Goal: Task Accomplishment & Management: Use online tool/utility

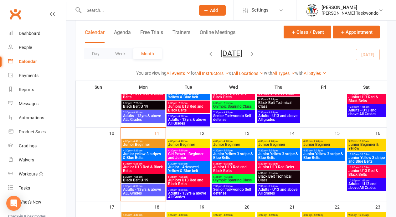
scroll to position [165, 0]
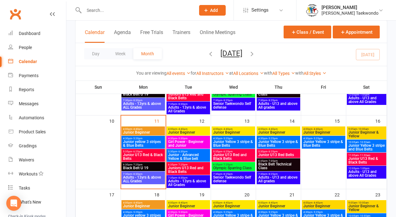
click at [146, 129] on span "4:00pm - 4:40pm" at bounding box center [143, 129] width 41 height 3
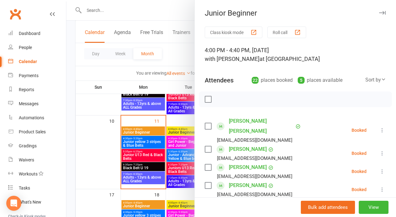
click at [273, 31] on button "Roll call" at bounding box center [286, 33] width 39 height 12
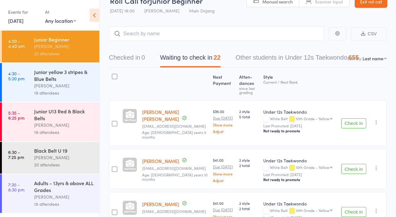
scroll to position [76, 0]
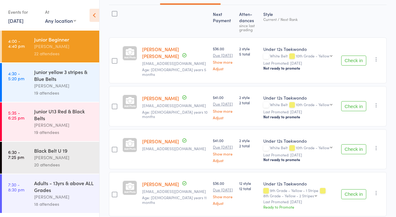
click at [353, 110] on button "Check in" at bounding box center [353, 106] width 25 height 10
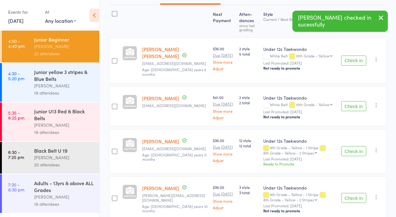
click at [351, 111] on button "Check in" at bounding box center [353, 106] width 25 height 10
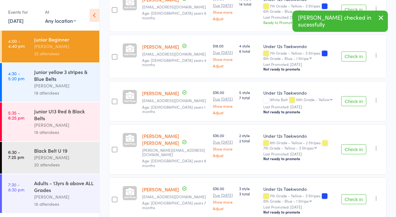
scroll to position [381, 0]
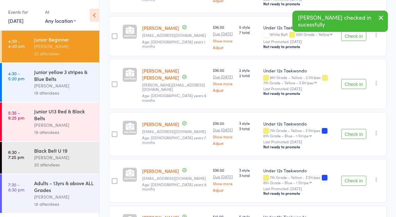
click at [349, 41] on button "Check in" at bounding box center [353, 36] width 25 height 10
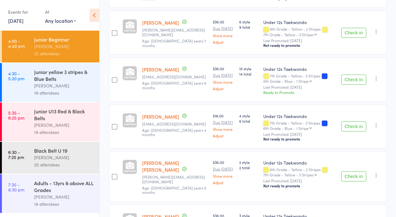
scroll to position [0, 0]
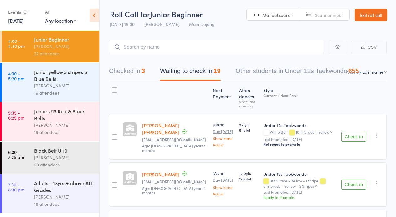
select select "12"
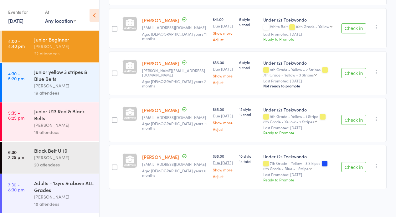
scroll to position [896, 0]
click at [354, 164] on button "Check in" at bounding box center [353, 167] width 25 height 10
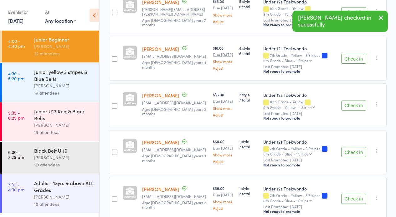
scroll to position [489, 0]
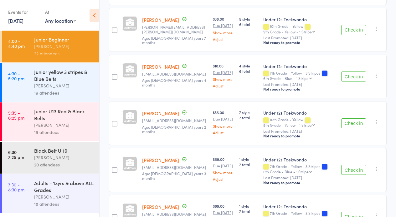
click at [352, 82] on button "Check in" at bounding box center [353, 77] width 25 height 10
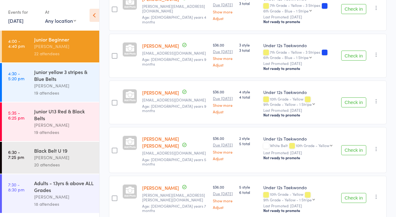
click at [351, 155] on button "Check in" at bounding box center [353, 150] width 25 height 10
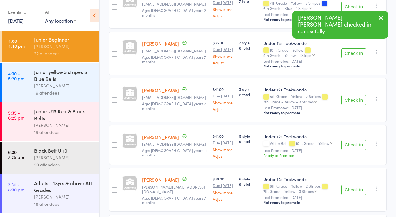
scroll to position [620, 0]
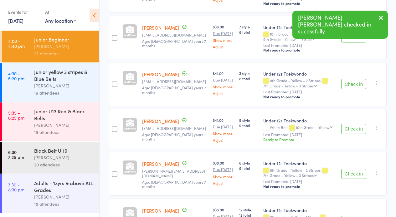
click at [351, 89] on button "Check in" at bounding box center [353, 84] width 25 height 10
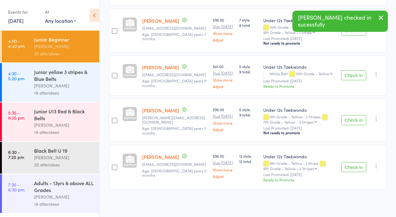
click at [352, 80] on button "Check in" at bounding box center [353, 75] width 25 height 10
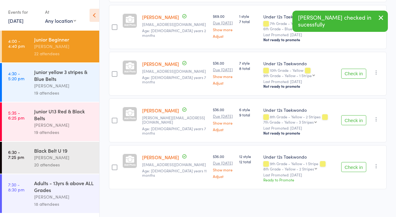
click at [353, 115] on button "Check in" at bounding box center [353, 120] width 25 height 10
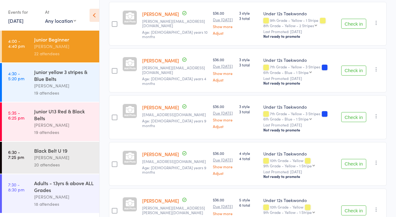
scroll to position [266, 0]
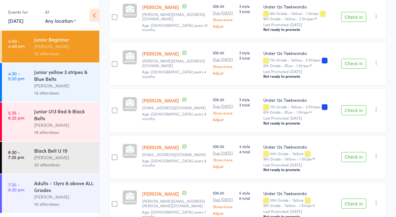
click at [348, 69] on button "Check in" at bounding box center [353, 64] width 25 height 10
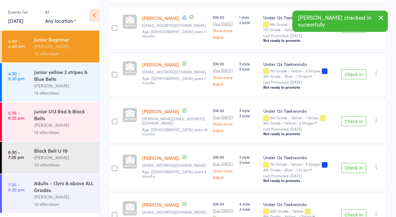
scroll to position [215, 0]
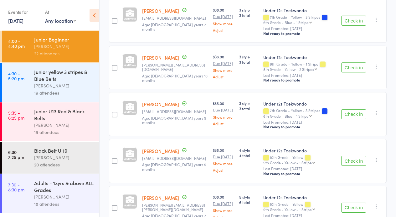
click at [349, 120] on button "Check in" at bounding box center [353, 114] width 25 height 10
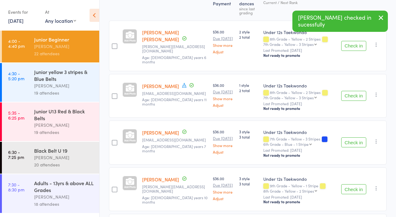
scroll to position [84, 0]
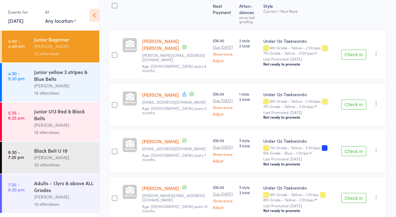
click at [353, 153] on button "Check in" at bounding box center [353, 151] width 25 height 10
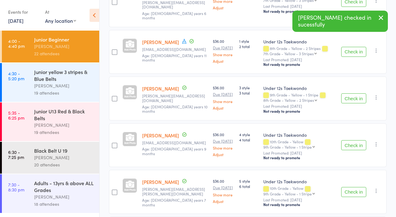
scroll to position [149, 0]
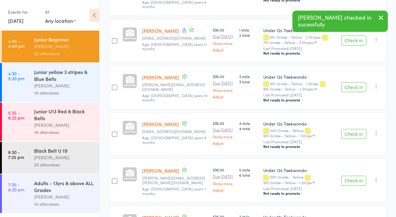
click at [355, 139] on button "Check in" at bounding box center [353, 134] width 25 height 10
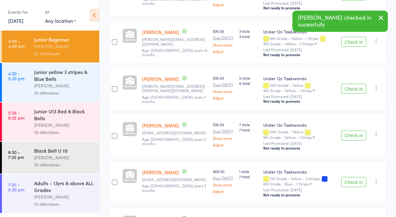
click at [356, 94] on button "Check in" at bounding box center [353, 89] width 25 height 10
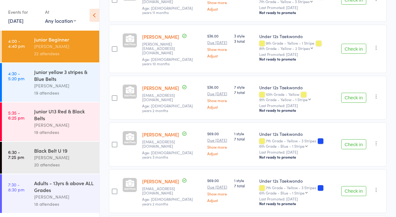
click at [373, 97] on button "button" at bounding box center [376, 97] width 8 height 8
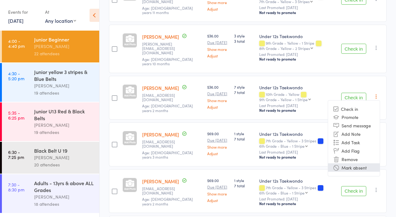
click at [351, 169] on li "Mark absent" at bounding box center [354, 168] width 52 height 8
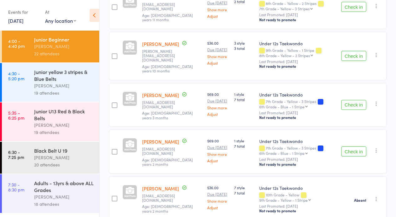
scroll to position [262, 0]
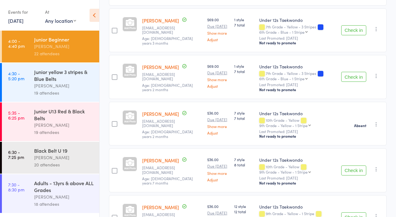
click at [358, 176] on button "Check in" at bounding box center [353, 171] width 25 height 10
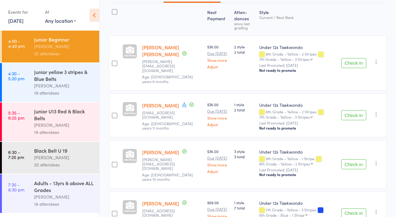
scroll to position [0, 0]
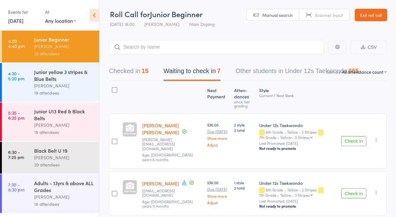
click at [121, 70] on button "Checked in 15" at bounding box center [128, 72] width 39 height 17
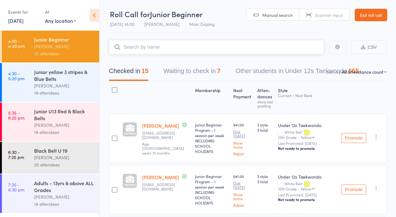
click at [154, 44] on input "search" at bounding box center [216, 47] width 215 height 14
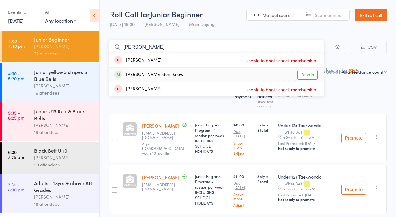
type input "Jett"
drag, startPoint x: 308, startPoint y: 74, endPoint x: 244, endPoint y: 81, distance: 64.8
click at [308, 74] on link "Drop in" at bounding box center [307, 75] width 20 height 10
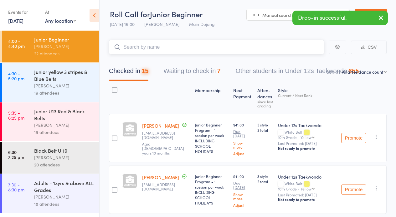
scroll to position [1, 0]
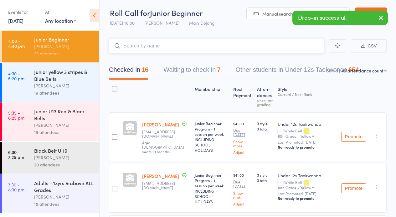
click at [187, 69] on button "Waiting to check in 7" at bounding box center [191, 71] width 57 height 17
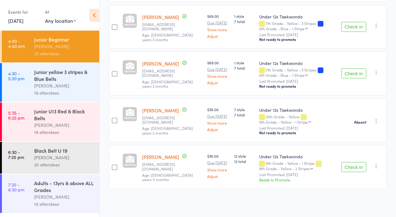
scroll to position [0, 0]
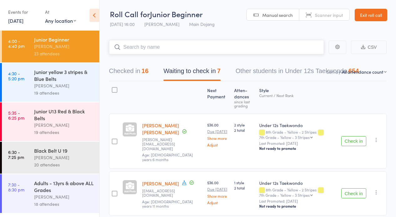
click at [119, 69] on button "Checked in 16" at bounding box center [128, 72] width 39 height 17
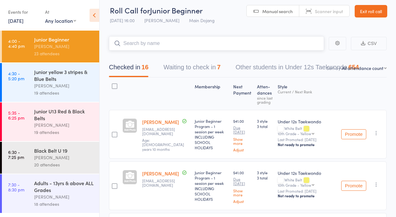
scroll to position [5, 0]
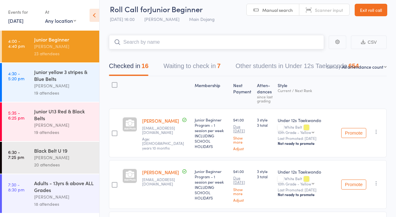
click at [176, 65] on button "Waiting to check in 7" at bounding box center [191, 67] width 57 height 17
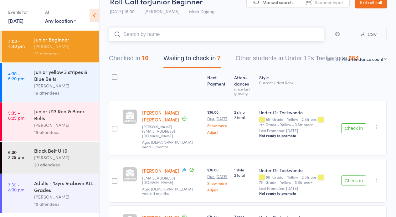
scroll to position [36, 0]
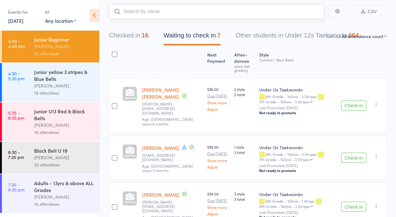
drag, startPoint x: 120, startPoint y: 33, endPoint x: 145, endPoint y: 38, distance: 26.0
click at [120, 33] on button "Checked in 16" at bounding box center [128, 37] width 39 height 17
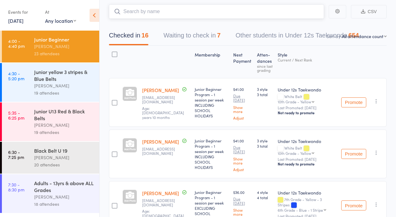
click at [120, 34] on button "Checked in 16" at bounding box center [128, 37] width 39 height 17
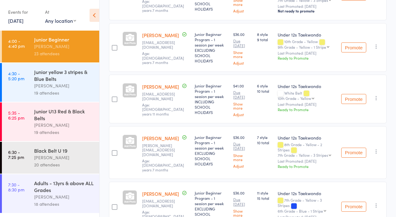
scroll to position [680, 0]
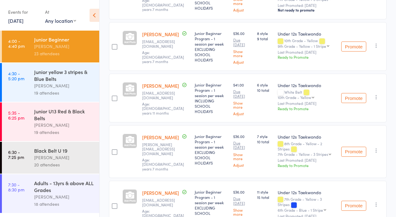
drag, startPoint x: 274, startPoint y: 132, endPoint x: 261, endPoint y: 138, distance: 14.6
click at [261, 71] on div "8 style 9 total" at bounding box center [264, 46] width 21 height 49
click at [54, 83] on div "[PERSON_NAME]" at bounding box center [64, 85] width 60 height 7
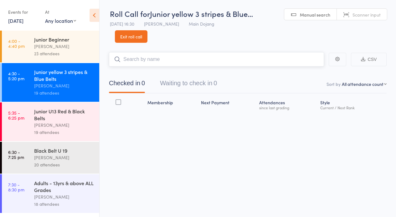
scroll to position [0, 0]
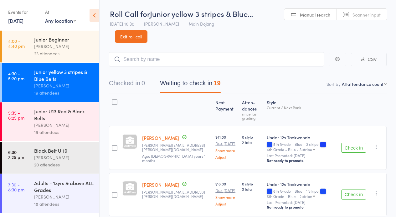
click at [353, 147] on button "Check in" at bounding box center [353, 148] width 25 height 10
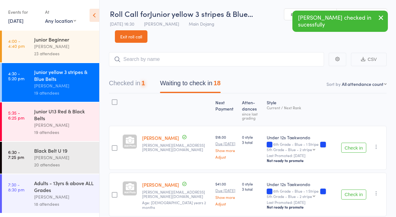
click at [352, 147] on button "Check in" at bounding box center [353, 148] width 25 height 10
click at [352, 146] on button "Check in" at bounding box center [353, 148] width 25 height 10
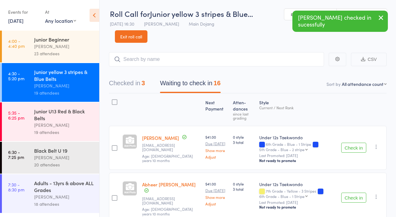
click at [351, 146] on button "Check in" at bounding box center [353, 148] width 25 height 10
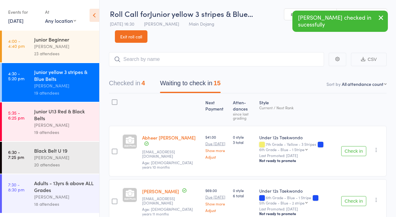
click at [353, 146] on button "Check in" at bounding box center [353, 151] width 25 height 10
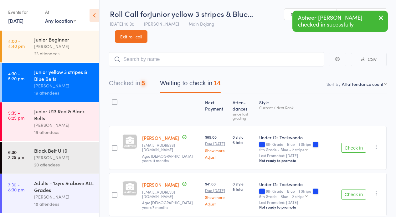
click at [352, 146] on button "Check in" at bounding box center [353, 148] width 25 height 10
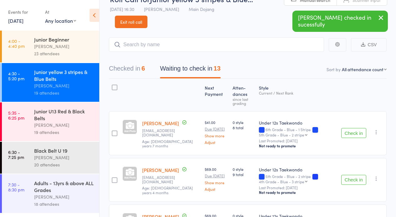
scroll to position [47, 0]
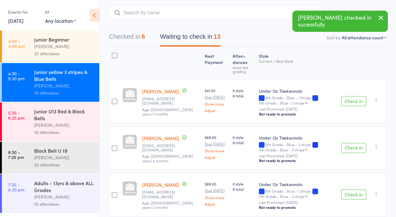
click at [374, 101] on icon "button" at bounding box center [376, 100] width 6 height 6
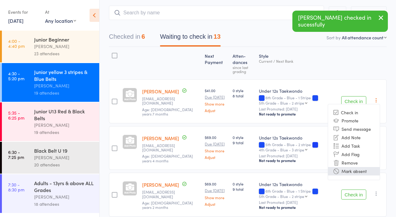
click at [354, 171] on li "Mark absent" at bounding box center [354, 171] width 52 height 8
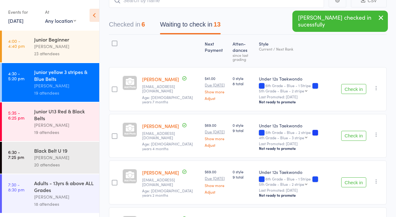
scroll to position [101, 0]
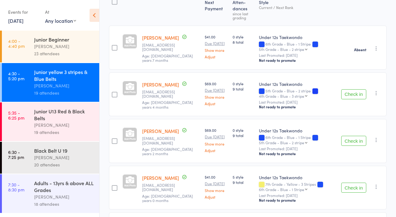
click at [375, 94] on icon "button" at bounding box center [376, 93] width 6 height 6
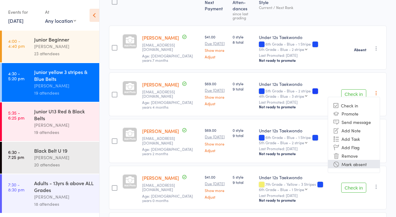
click at [356, 164] on li "Mark absent" at bounding box center [354, 164] width 52 height 8
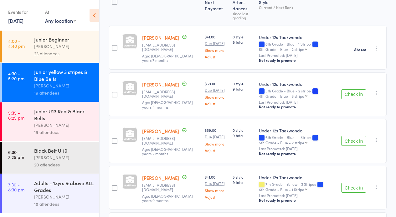
scroll to position [187, 0]
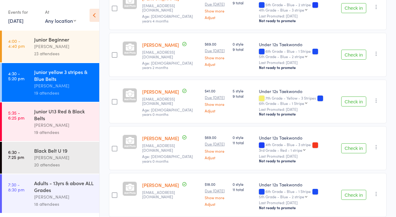
click at [353, 54] on button "Check in" at bounding box center [353, 55] width 25 height 10
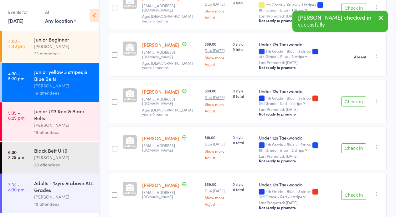
click at [354, 103] on button "Check in" at bounding box center [353, 102] width 25 height 10
click at [375, 102] on icon "button" at bounding box center [376, 101] width 6 height 6
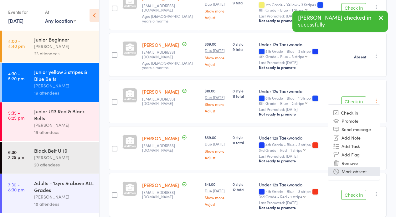
click at [355, 172] on li "Mark absent" at bounding box center [354, 172] width 52 height 8
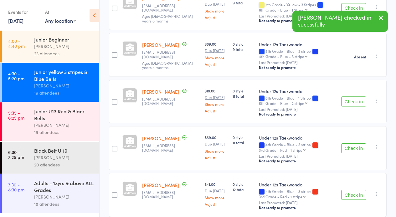
scroll to position [252, 0]
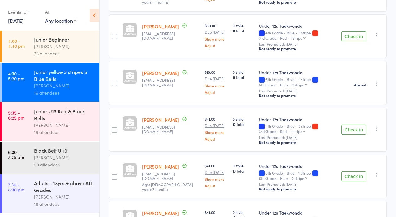
click at [376, 36] on icon "button" at bounding box center [376, 35] width 6 height 6
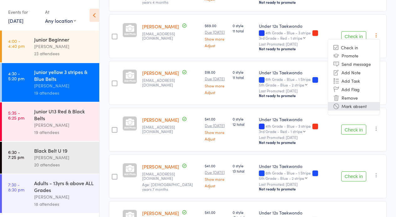
click at [351, 105] on li "Mark absent" at bounding box center [354, 106] width 52 height 8
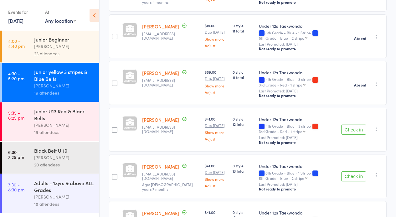
click at [351, 129] on button "Check in" at bounding box center [353, 130] width 25 height 10
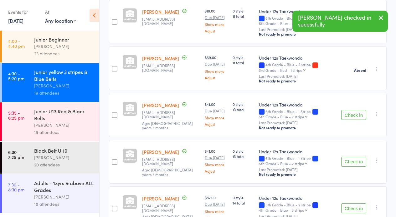
click at [353, 114] on button "Check in" at bounding box center [353, 115] width 25 height 10
click at [352, 115] on button "Check in" at bounding box center [353, 115] width 25 height 10
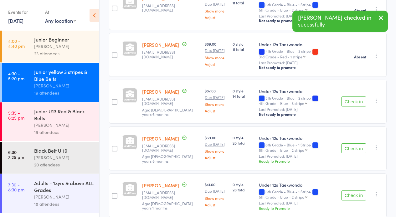
scroll to position [282, 0]
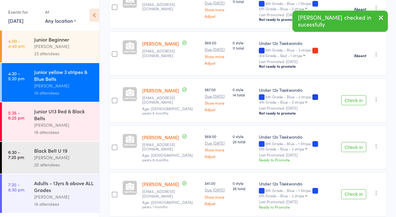
click at [374, 101] on icon "button" at bounding box center [376, 99] width 6 height 6
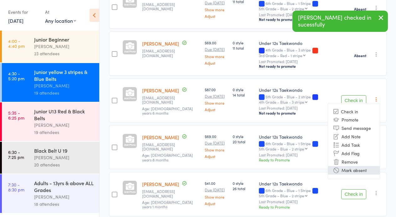
click at [363, 171] on li "Mark absent" at bounding box center [354, 170] width 52 height 8
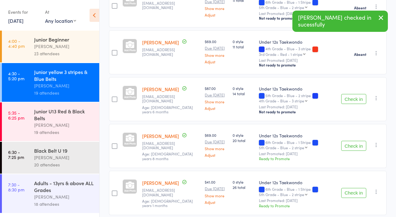
scroll to position [311, 0]
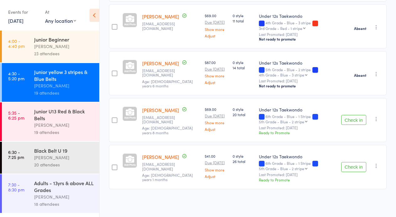
click at [375, 120] on icon "button" at bounding box center [376, 119] width 6 height 6
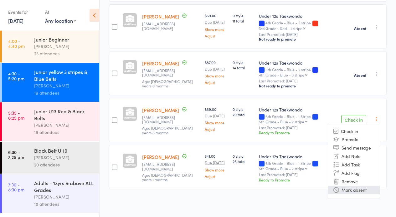
click at [348, 191] on li "Mark absent" at bounding box center [354, 190] width 52 height 8
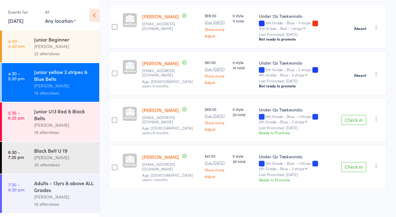
click at [374, 166] on icon "button" at bounding box center [376, 166] width 6 height 6
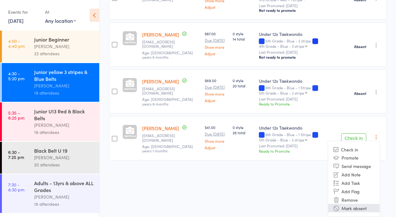
click at [356, 207] on li "Mark absent" at bounding box center [354, 208] width 52 height 8
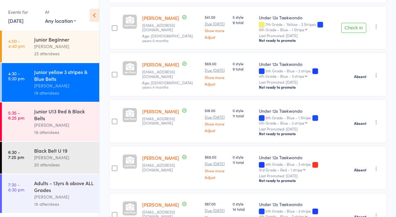
scroll to position [102, 0]
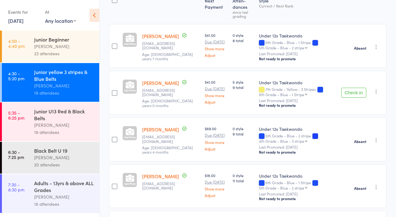
click at [374, 91] on icon "button" at bounding box center [376, 92] width 6 height 6
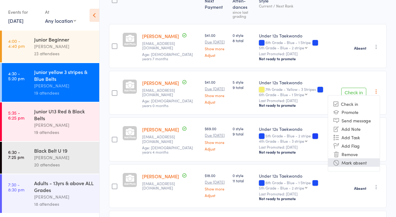
click at [355, 163] on li "Mark absent" at bounding box center [354, 163] width 52 height 8
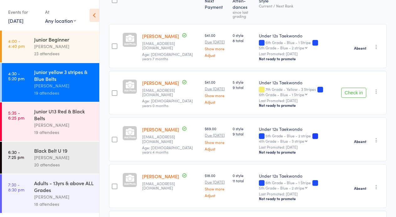
click at [52, 121] on div "Junior U13 Red & Black Belts" at bounding box center [64, 115] width 60 height 14
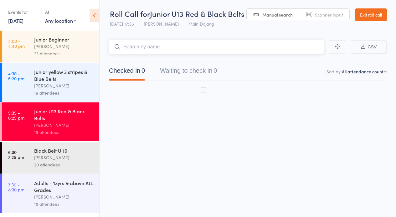
scroll to position [0, 0]
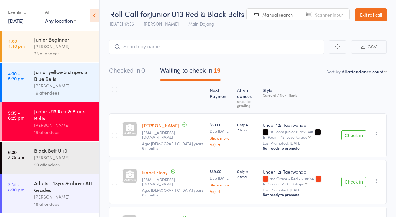
click at [63, 84] on div "[PERSON_NAME]" at bounding box center [64, 85] width 60 height 7
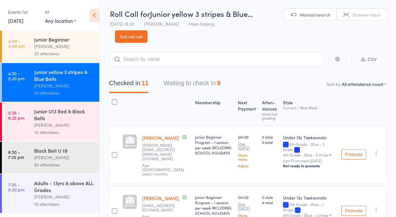
click at [172, 81] on button "Waiting to check in 8" at bounding box center [191, 85] width 57 height 17
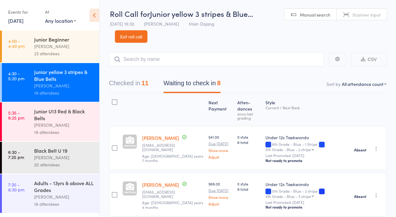
scroll to position [2, 0]
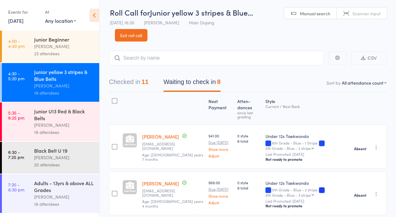
drag, startPoint x: 122, startPoint y: 80, endPoint x: 121, endPoint y: 77, distance: 3.4
click at [122, 80] on button "Checked in 11" at bounding box center [128, 83] width 39 height 17
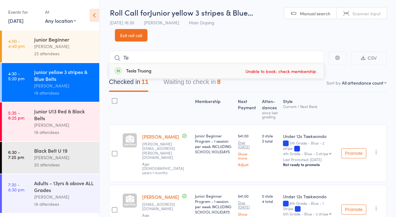
type input "T"
click at [128, 33] on link "Exit roll call" at bounding box center [131, 35] width 33 height 13
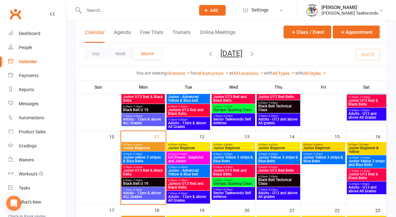
scroll to position [84, 0]
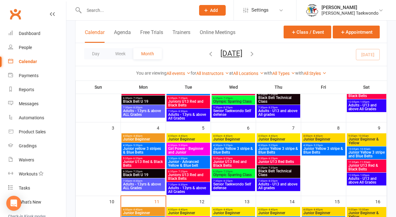
click at [144, 147] on span "Junior yellow 3 stripes & Blue Belts" at bounding box center [143, 151] width 41 height 8
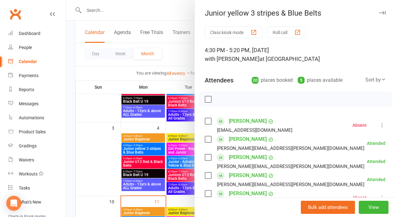
click at [378, 11] on button "button" at bounding box center [382, 13] width 8 height 8
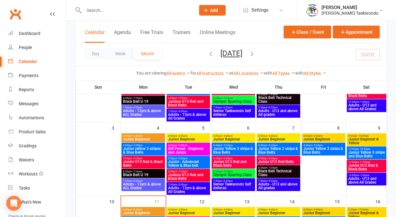
scroll to position [139, 0]
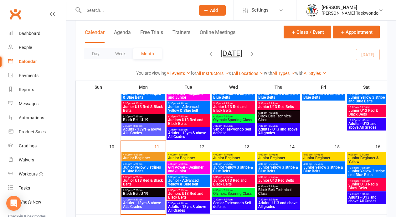
click at [134, 167] on span "Junior yellow 3 stripes & Blue Belts" at bounding box center [143, 170] width 41 height 8
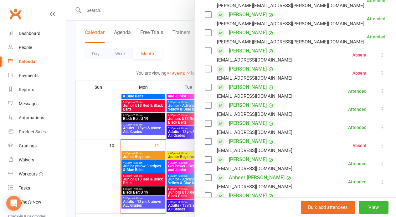
scroll to position [386, 0]
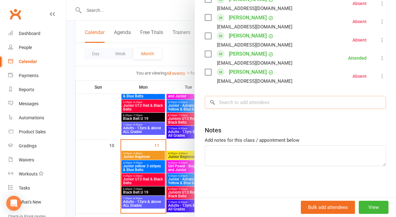
click at [234, 105] on input "search" at bounding box center [295, 102] width 181 height 13
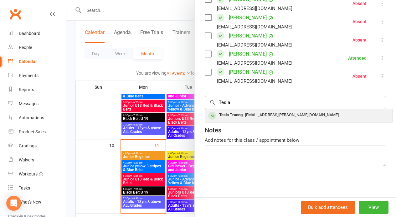
type input "Tesla"
click at [256, 114] on span "[EMAIL_ADDRESS][PERSON_NAME][DOMAIN_NAME]" at bounding box center [292, 115] width 94 height 5
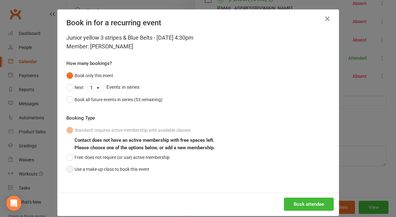
click at [66, 166] on button "Use a make-up class to book this event" at bounding box center [107, 170] width 83 height 12
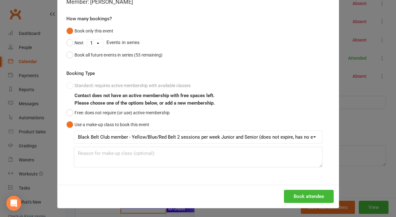
scroll to position [230, 0]
click at [309, 193] on button "Book attendee" at bounding box center [309, 196] width 50 height 13
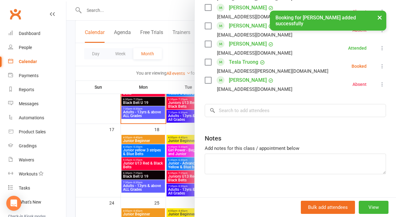
click at [377, 16] on button "×" at bounding box center [379, 17] width 11 height 13
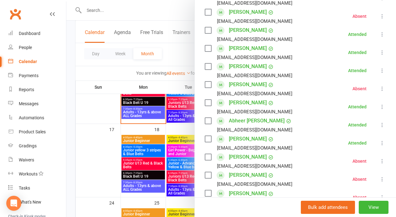
scroll to position [0, 0]
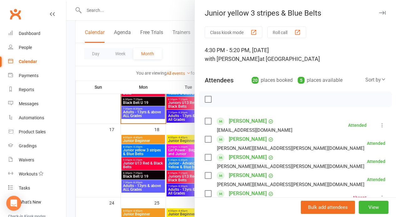
click at [278, 30] on button "Roll call" at bounding box center [286, 33] width 39 height 12
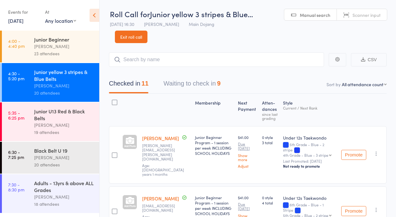
click at [169, 82] on button "Waiting to check in 9" at bounding box center [191, 85] width 57 height 17
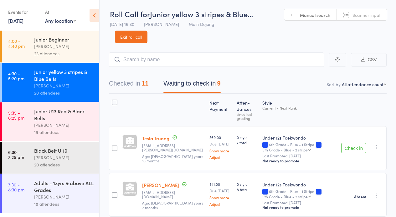
scroll to position [52, 0]
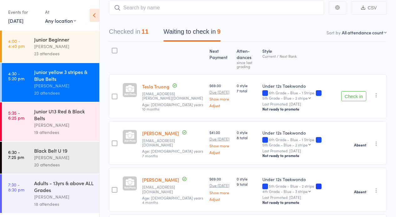
click at [354, 94] on button "Check in" at bounding box center [353, 96] width 25 height 10
